Goal: Task Accomplishment & Management: Manage account settings

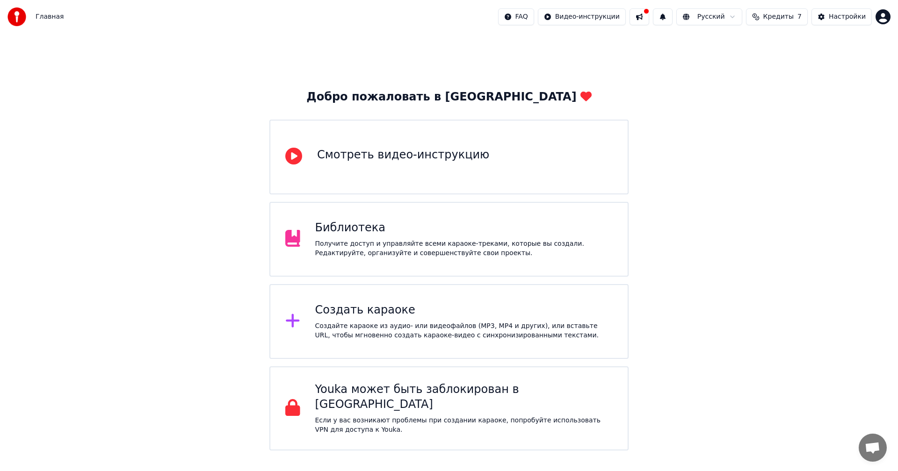
click at [780, 15] on span "Кредиты" at bounding box center [778, 16] width 30 height 9
click at [734, 45] on th "Пополнить" at bounding box center [723, 44] width 45 height 19
click at [782, 88] on button "Обновить" at bounding box center [782, 86] width 57 height 17
click at [672, 15] on button at bounding box center [663, 16] width 20 height 17
click at [601, 18] on html "Главная FAQ Видео-инструкции Русский Кредиты 7 Настройки Добро пожаловать в You…" at bounding box center [449, 225] width 898 height 451
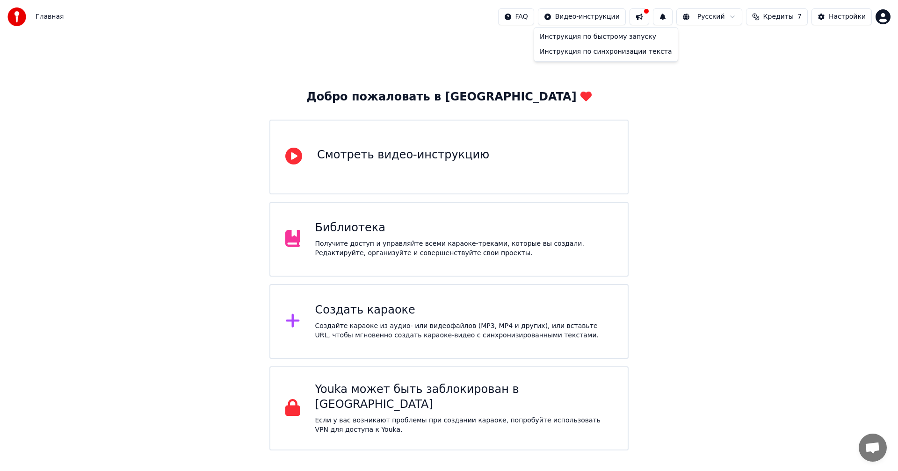
click at [842, 15] on html "Главная FAQ Видео-инструкции Русский Кредиты 7 Настройки Добро пожаловать в You…" at bounding box center [449, 225] width 898 height 451
click at [419, 245] on div "Получите доступ и управляйте всеми караоке-треками, которые вы создали. Редакти…" at bounding box center [464, 248] width 298 height 19
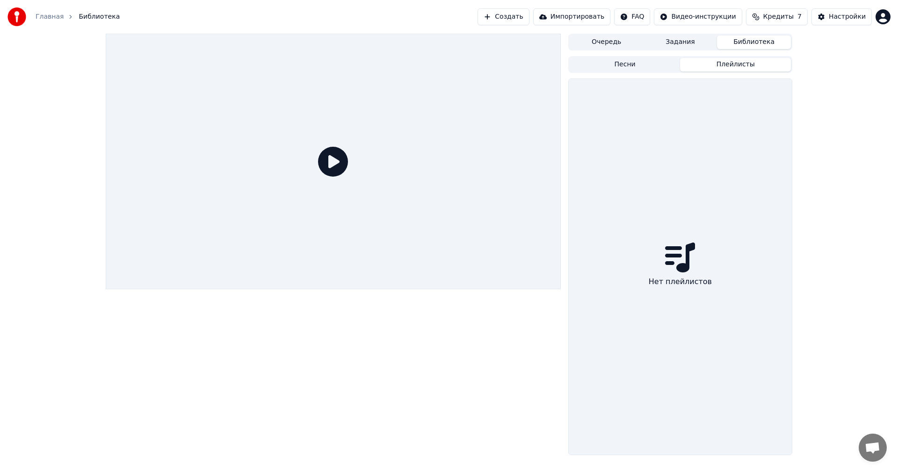
click at [740, 64] on button "Плейлисты" at bounding box center [735, 65] width 111 height 14
drag, startPoint x: 44, startPoint y: 195, endPoint x: 46, endPoint y: 186, distance: 9.2
click at [44, 194] on div "Очередь Задания Библиотека Песни Плейлисты Нет плейлистов" at bounding box center [449, 245] width 898 height 422
click at [844, 19] on div "Настройки" at bounding box center [847, 16] width 37 height 9
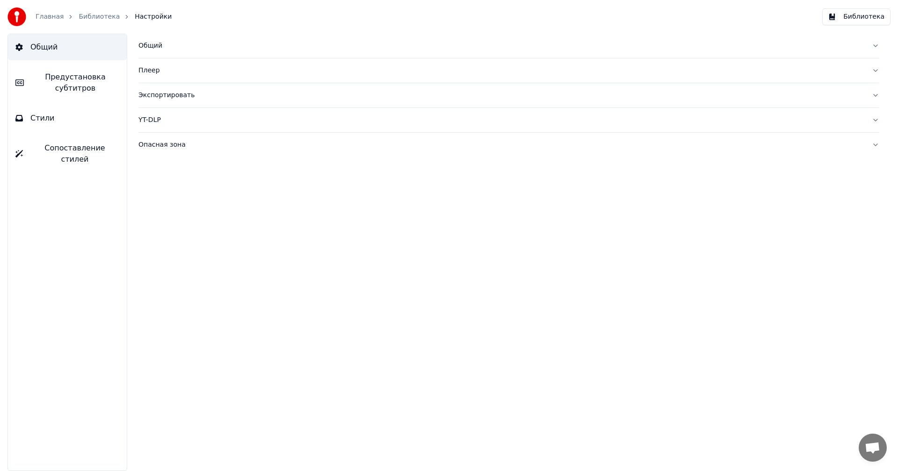
click at [152, 46] on div "Общий" at bounding box center [501, 45] width 726 height 9
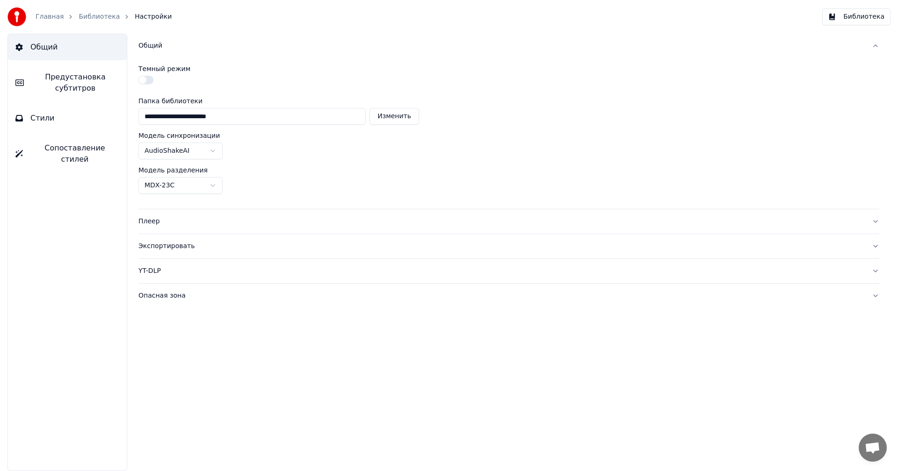
click at [66, 121] on button "Стили" at bounding box center [67, 118] width 119 height 26
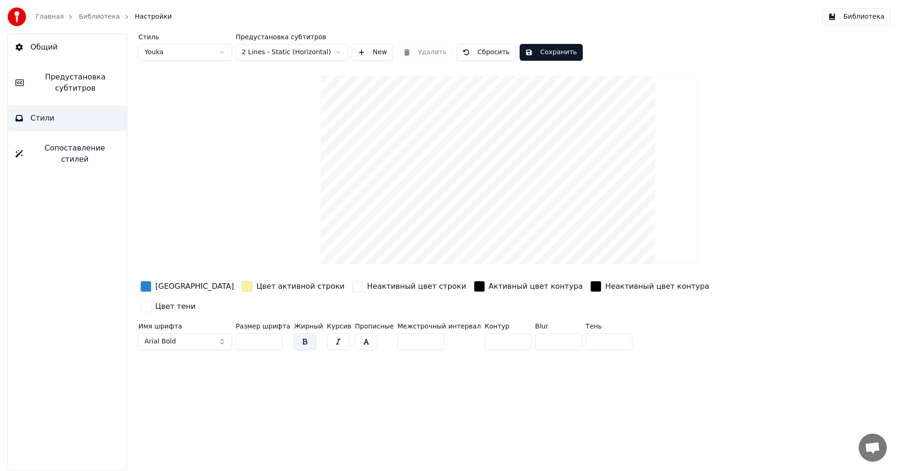
click at [68, 83] on span "Предустановка субтитров" at bounding box center [75, 83] width 88 height 22
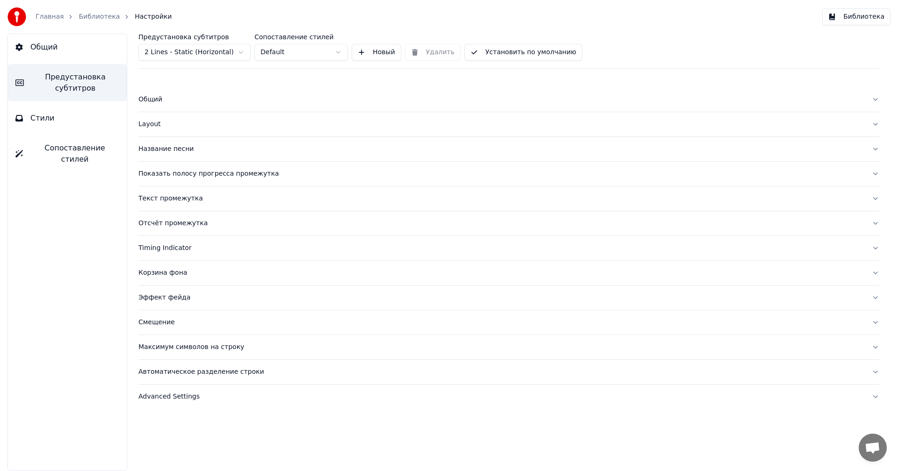
click at [241, 51] on html "Главная Библиотека Настройки Библиотека Общий Предустановка субтитров Стили Соп…" at bounding box center [449, 235] width 898 height 471
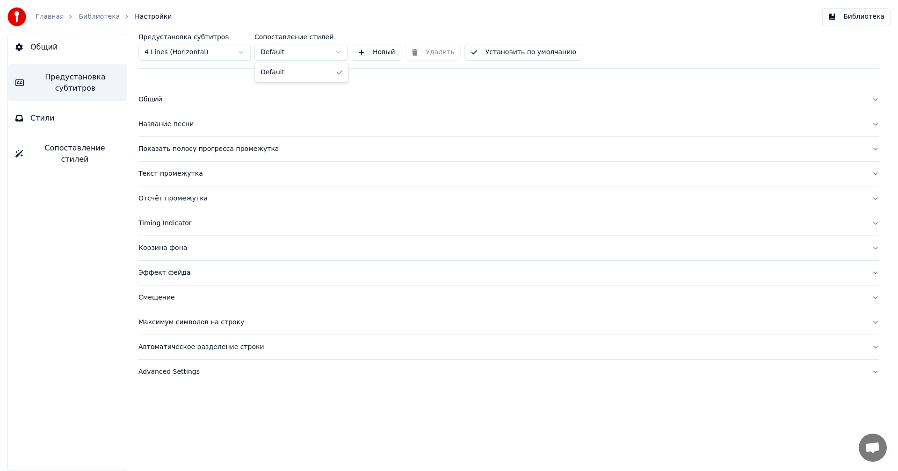
click at [336, 51] on html "Главная Библиотека Настройки Библиотека Общий Предустановка субтитров Стили Соп…" at bounding box center [449, 235] width 898 height 471
click at [337, 52] on html "Главная Библиотека Настройки Библиотека Общий Предустановка субтитров Стили Соп…" at bounding box center [449, 235] width 898 height 471
click at [159, 299] on div "Смещение" at bounding box center [501, 297] width 726 height 9
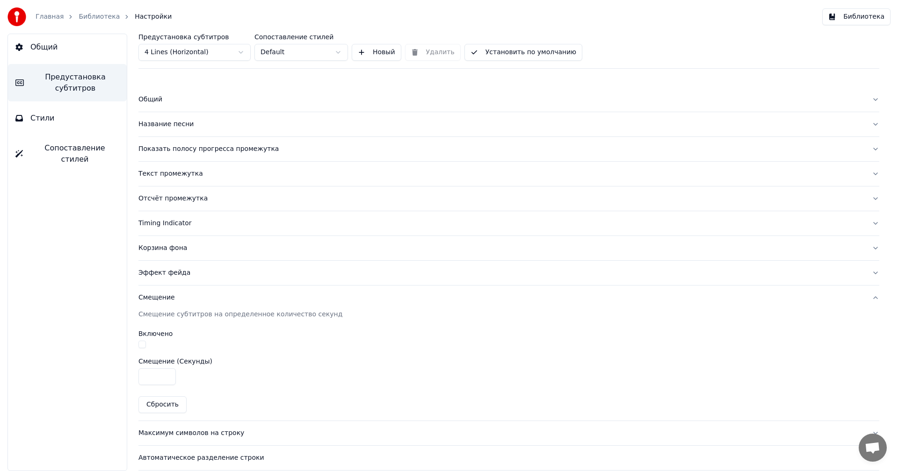
click at [159, 298] on div "Смещение" at bounding box center [501, 297] width 726 height 9
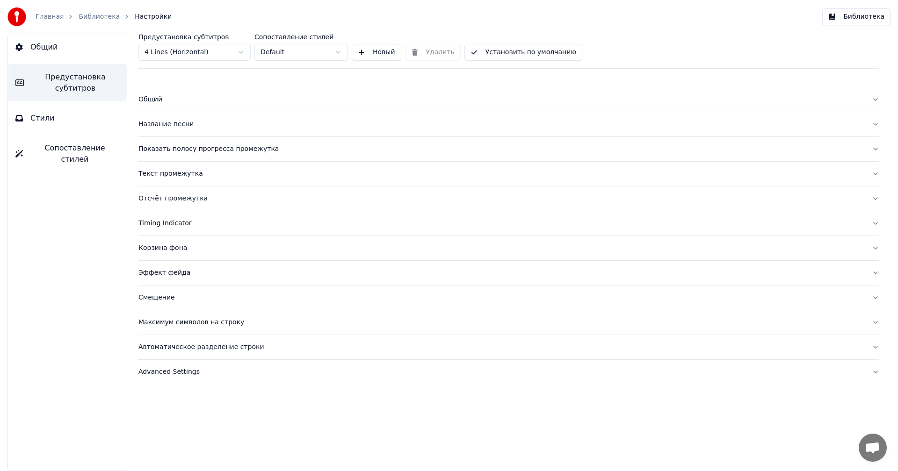
click at [43, 149] on span "Сопоставление стилей" at bounding box center [74, 154] width 89 height 22
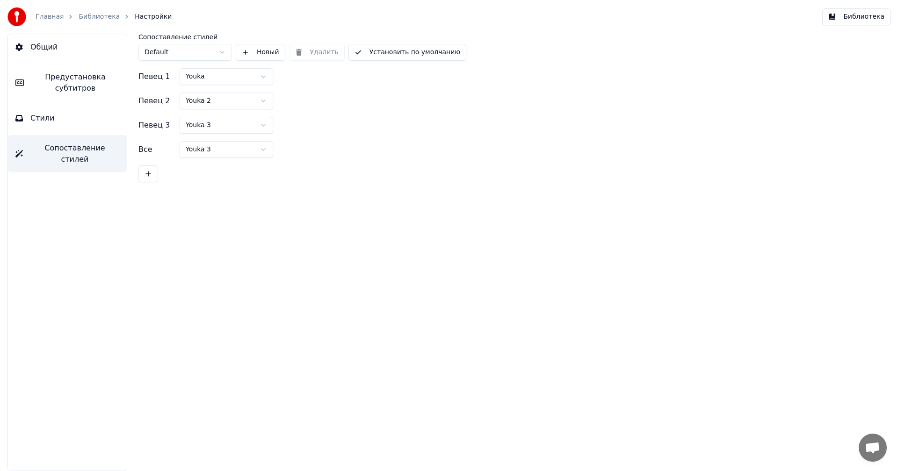
click at [50, 17] on link "Главная" at bounding box center [50, 16] width 28 height 9
